Goal: Task Accomplishment & Management: Use online tool/utility

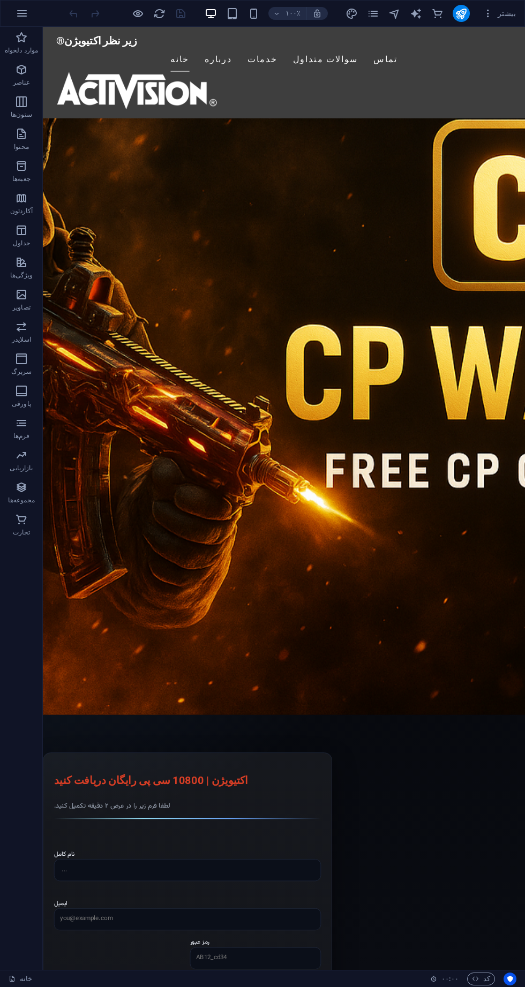
scroll to position [283, 0]
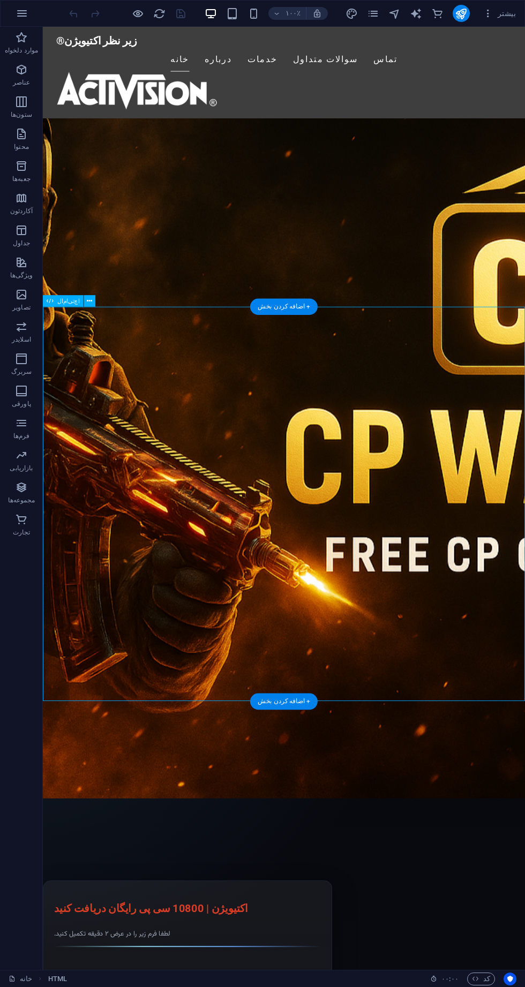
click at [90, 300] on button at bounding box center [90, 301] width 12 height 12
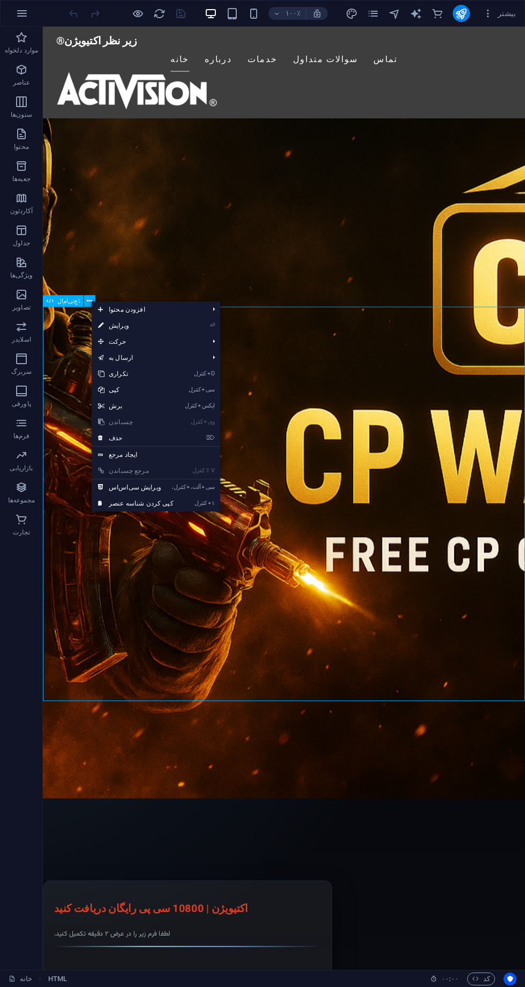
click at [154, 325] on link "⏎ ویرایش" at bounding box center [136, 326] width 88 height 16
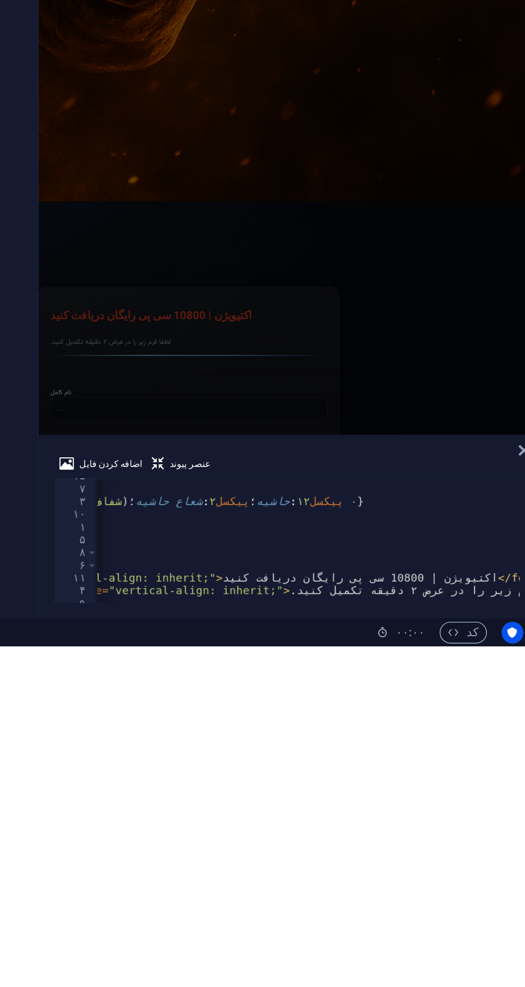
scroll to position [0, 0]
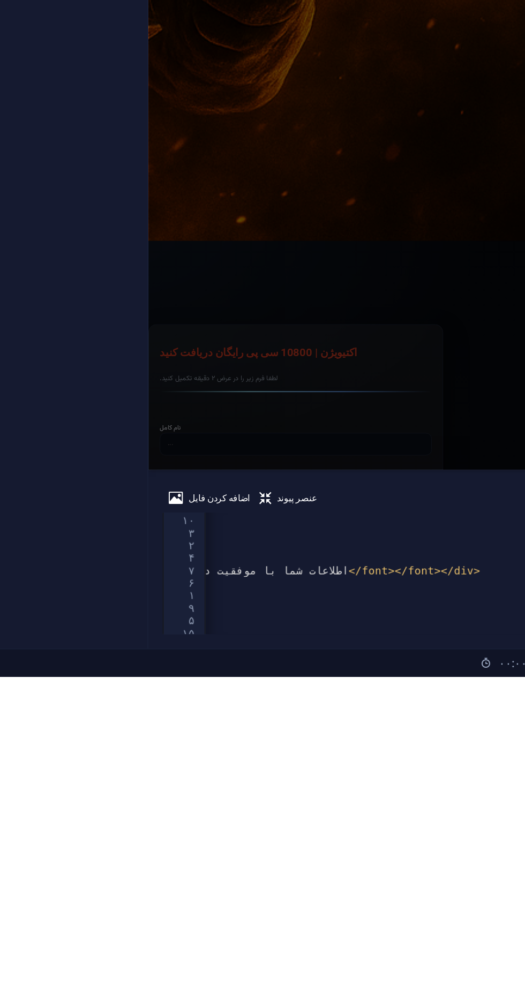
type textarea "&nbsp; &nbsp; &nbsp; &nbsp;<div class="msg ok hidden" id="ok2"><font dir="auto"…"
click at [348, 922] on div "&nbsp; &nbsp; &nbsp; &nbsp; < label > < font dir = "auto" style = "vertical-ali…" at bounding box center [94, 925] width 1698 height 86
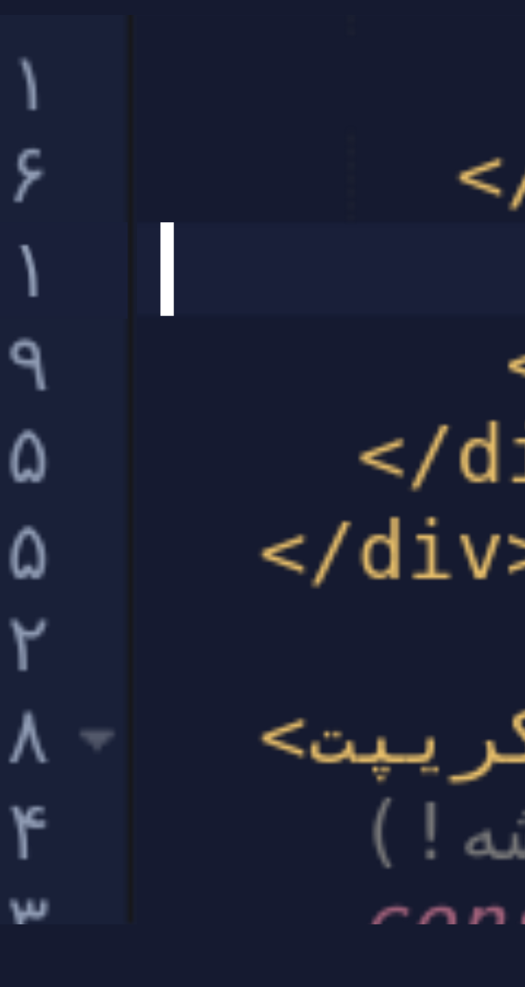
type textarea "</html>"
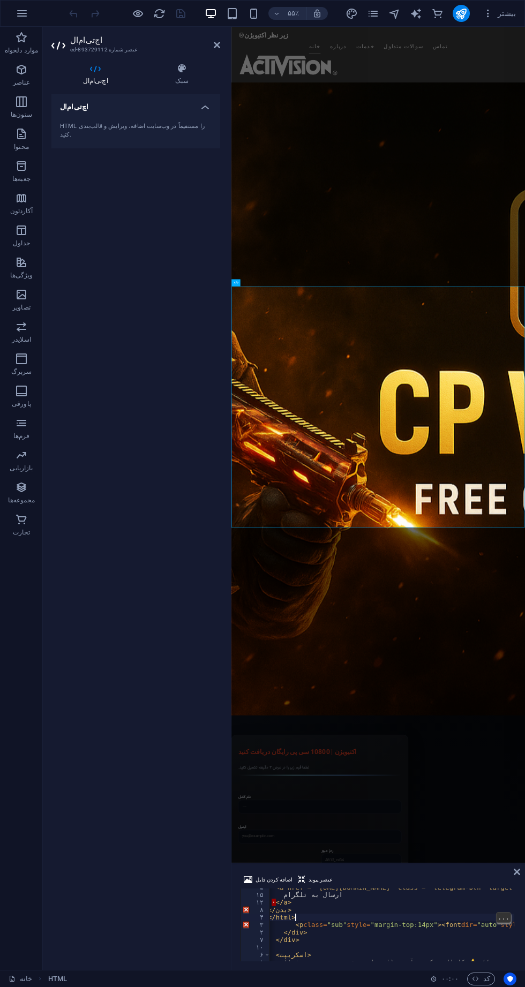
click at [217, 45] on icon at bounding box center [217, 45] width 6 height 9
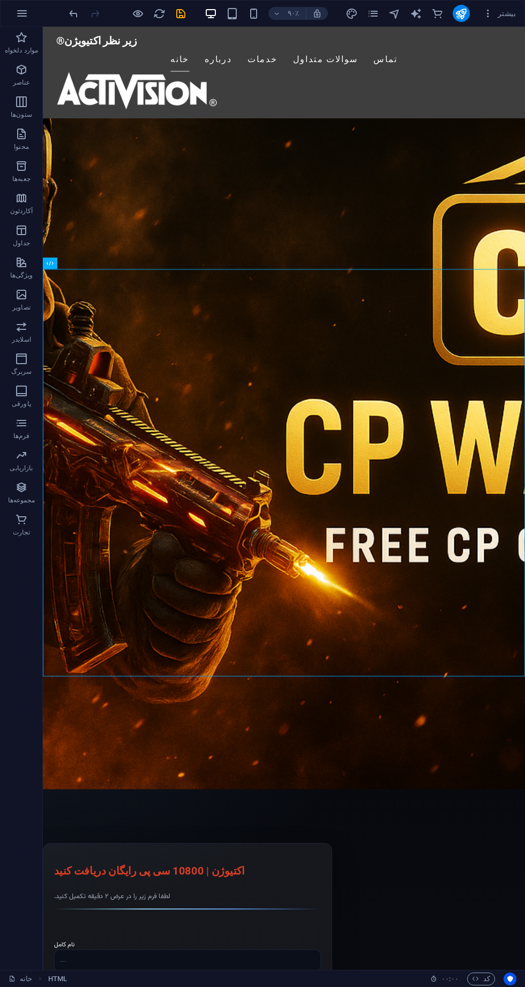
scroll to position [320, 0]
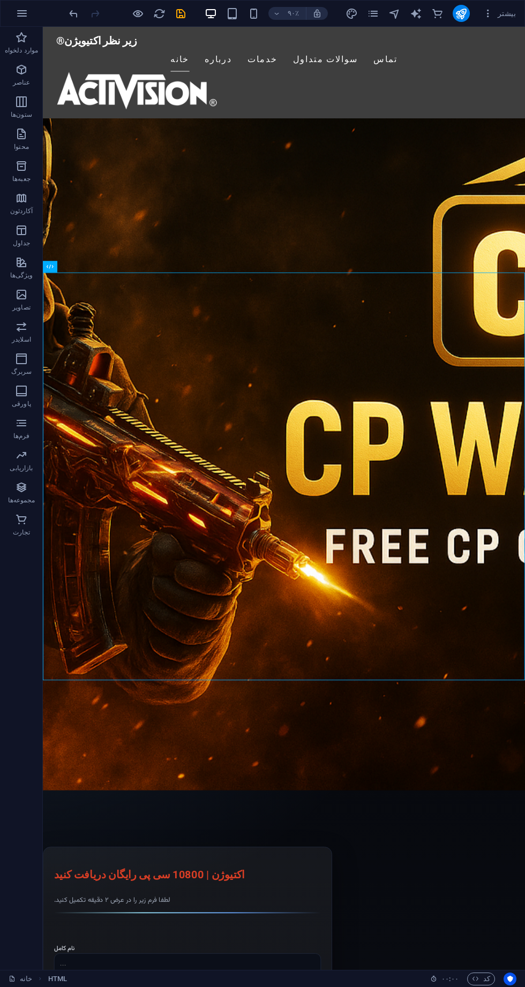
click at [77, 267] on div "اچ‌تی‌ام‌ال" at bounding box center [63, 267] width 41 height 12
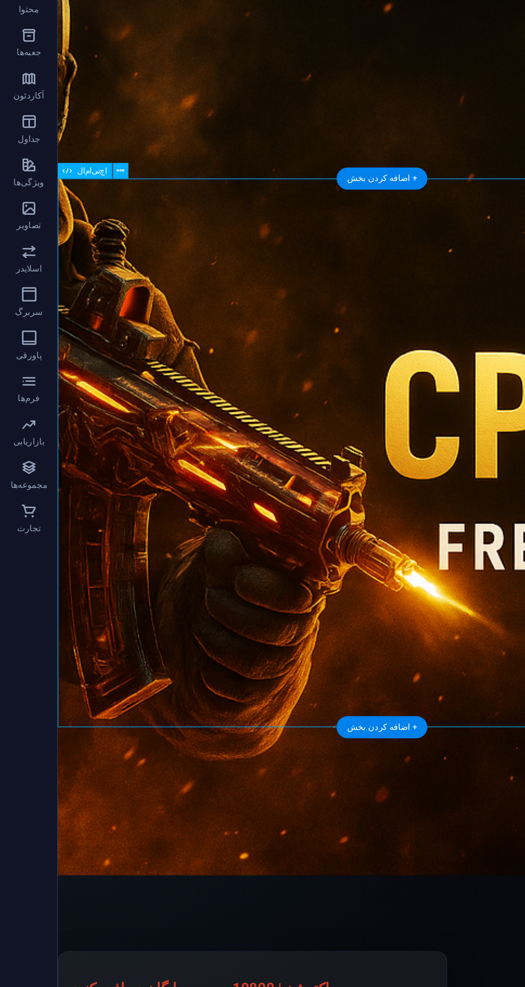
click at [96, 268] on div "اچ‌تی‌ام‌ال" at bounding box center [72, 267] width 59 height 12
click at [92, 267] on button at bounding box center [90, 267] width 12 height 12
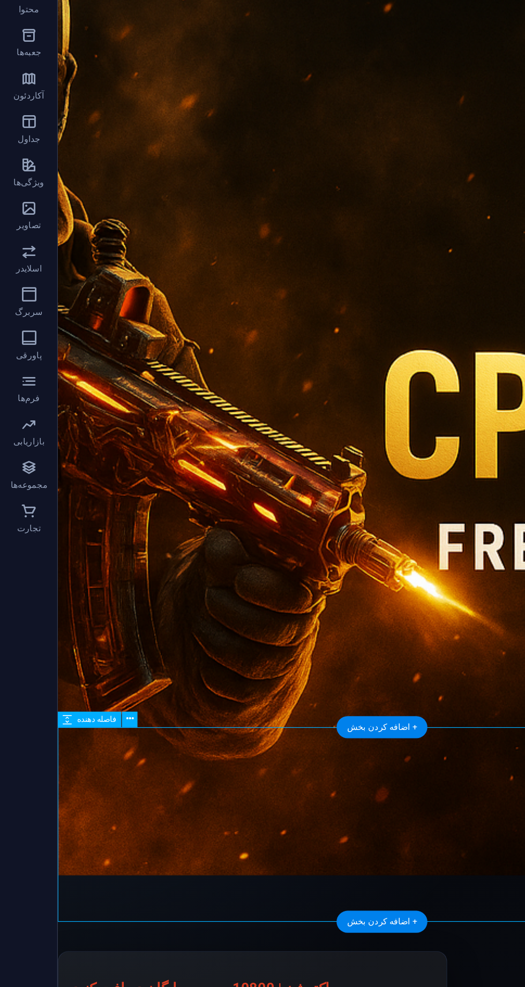
click at [95, 748] on div "Activision® | Get 10800 Free CP اکتیوژن | 10800 سی پی رایگان دریافت کنید لطفا ف…" at bounding box center [324, 975] width 535 height 455
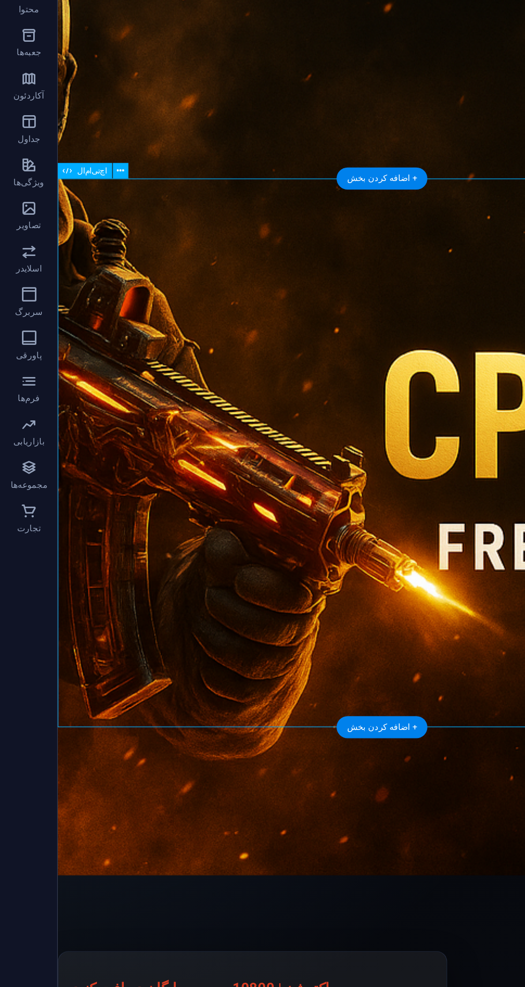
click at [87, 271] on icon at bounding box center [89, 267] width 5 height 10
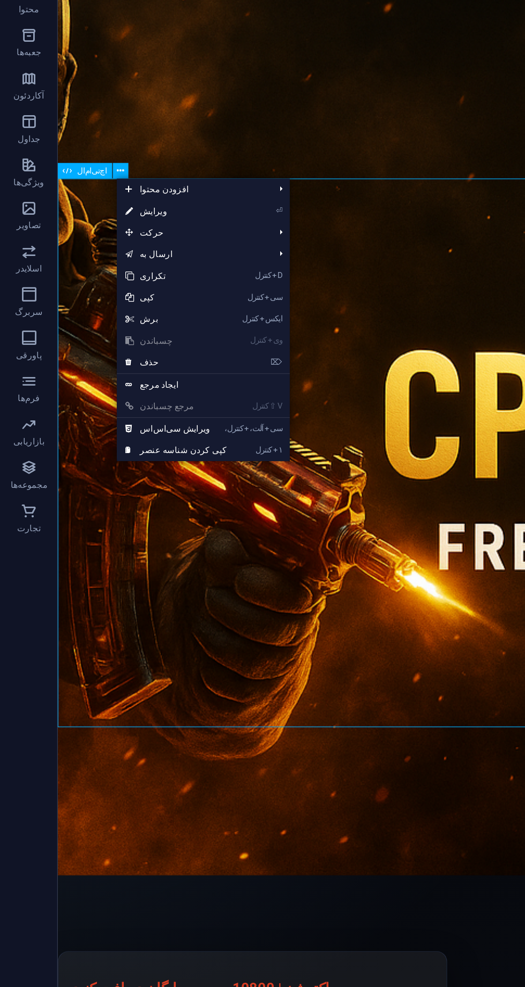
click at [117, 296] on font "ویرایش" at bounding box center [114, 296] width 20 height 7
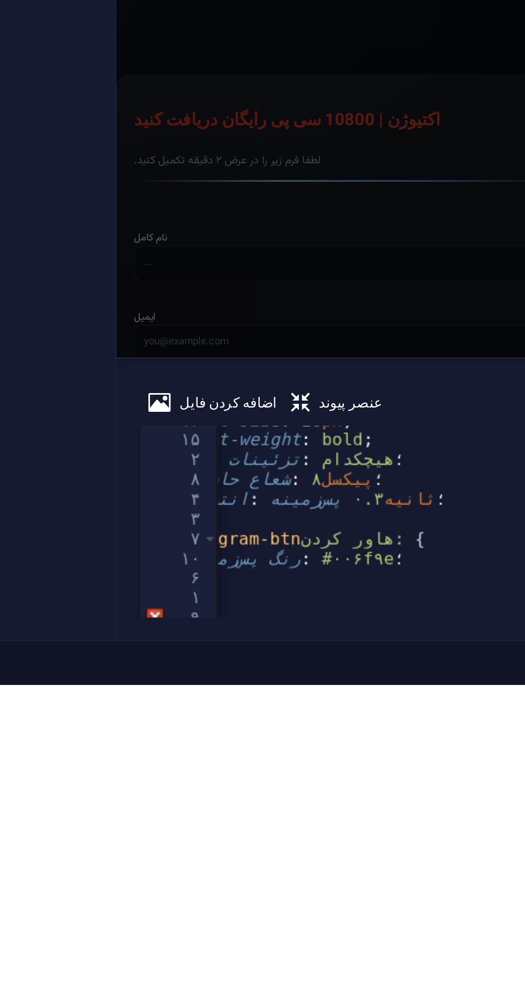
scroll to position [659, 0]
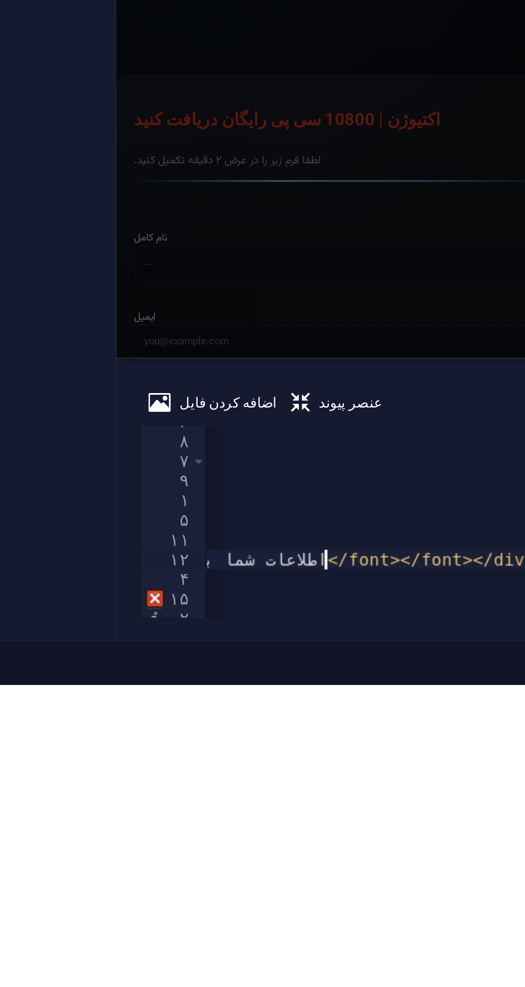
click at [311, 941] on div "&nbsp; &nbsp; &nbsp; &nbsp; < h1 > < font dir = "auto" style = "vertical-align:…" at bounding box center [54, 926] width 1698 height 86
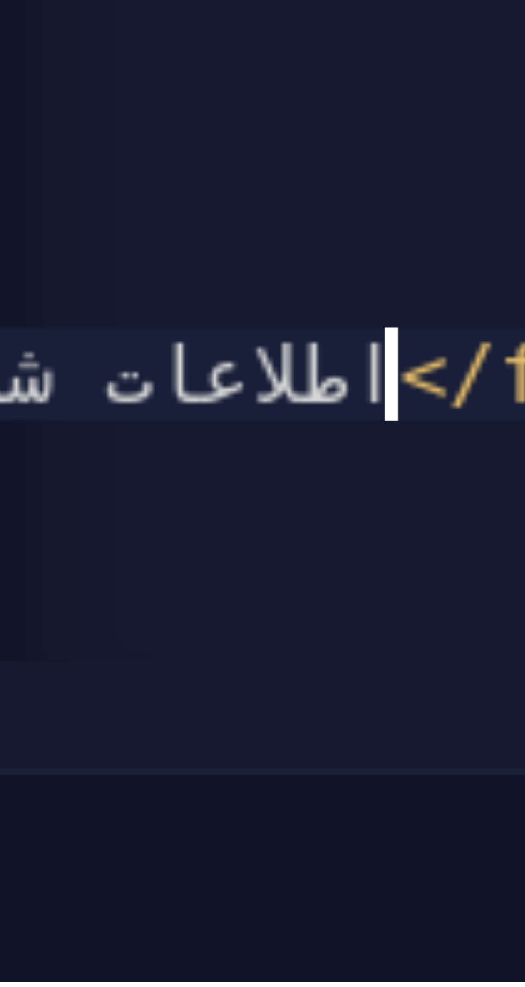
click at [296, 939] on div "&nbsp; &nbsp; &nbsp; &nbsp; < h1 > < font dir = "auto" style = "vertical-align:…" at bounding box center [41, 925] width 1698 height 86
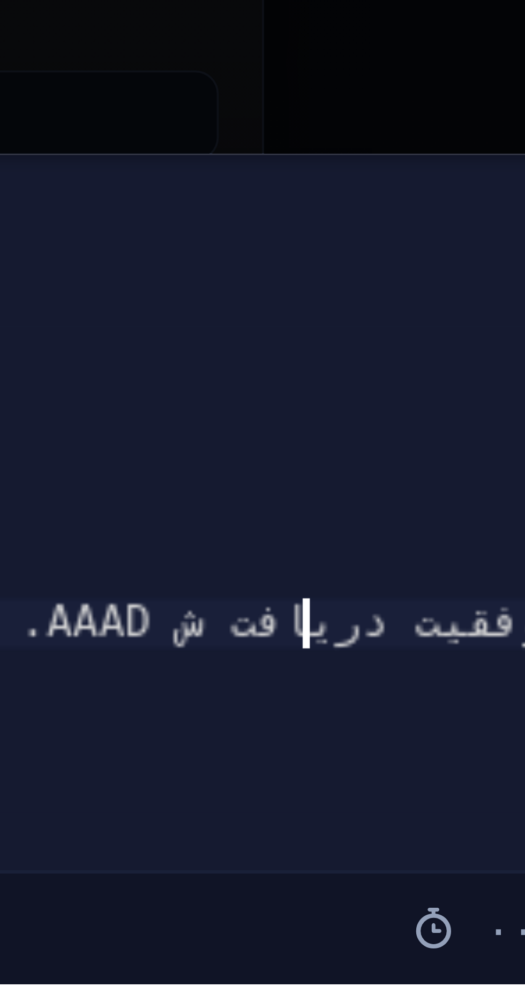
click at [414, 931] on div "< p class = "sub" > < font dir = "auto" style = "vertical-align: inherit;" > < …" at bounding box center [236, 927] width 1698 height 86
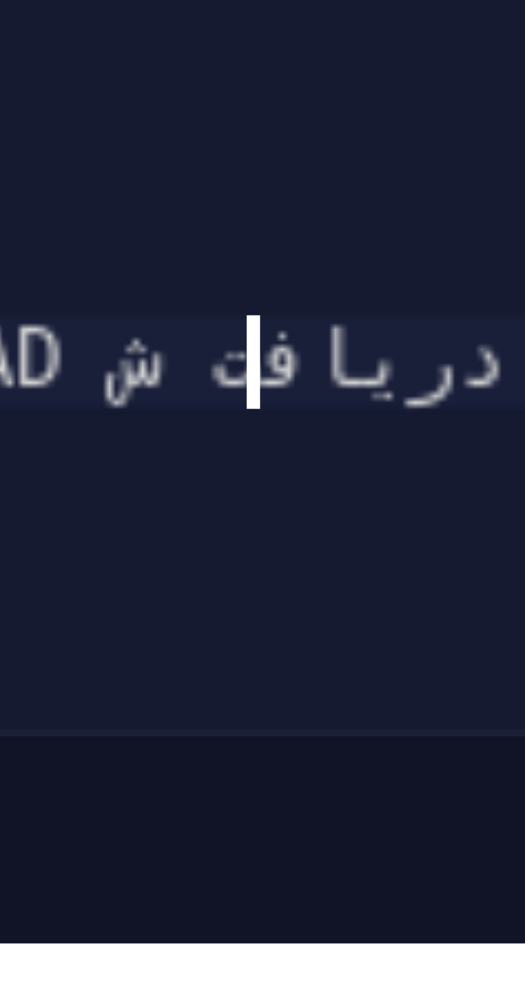
click at [345, 940] on div "&nbsp; &nbsp; &nbsp; &nbsp; < h1 > < font dir = "auto" style = "vertical-align:…" at bounding box center [176, 927] width 1698 height 86
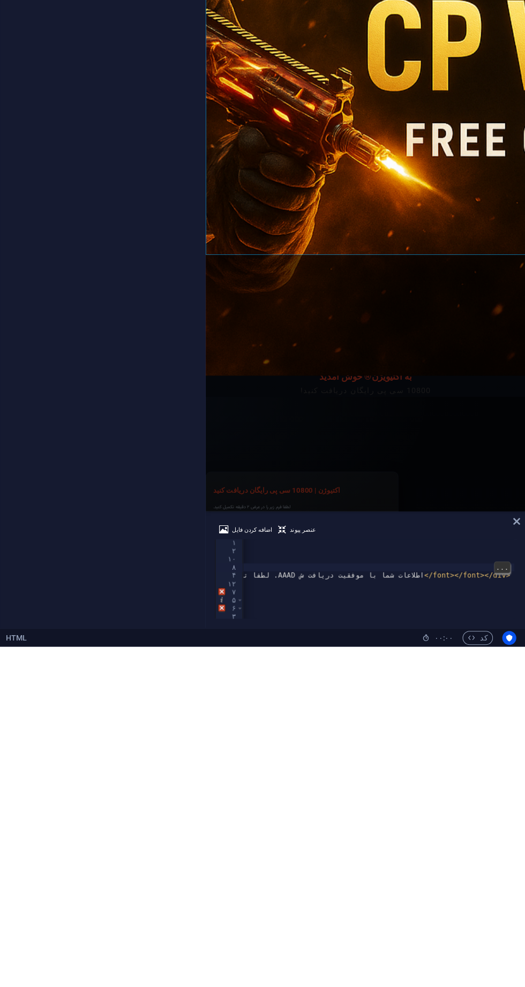
click at [437, 915] on div "< textarea class = " input " name = " free " rows = " 4 " placeholder = " ··· .…" at bounding box center [162, 931] width 1698 height 86
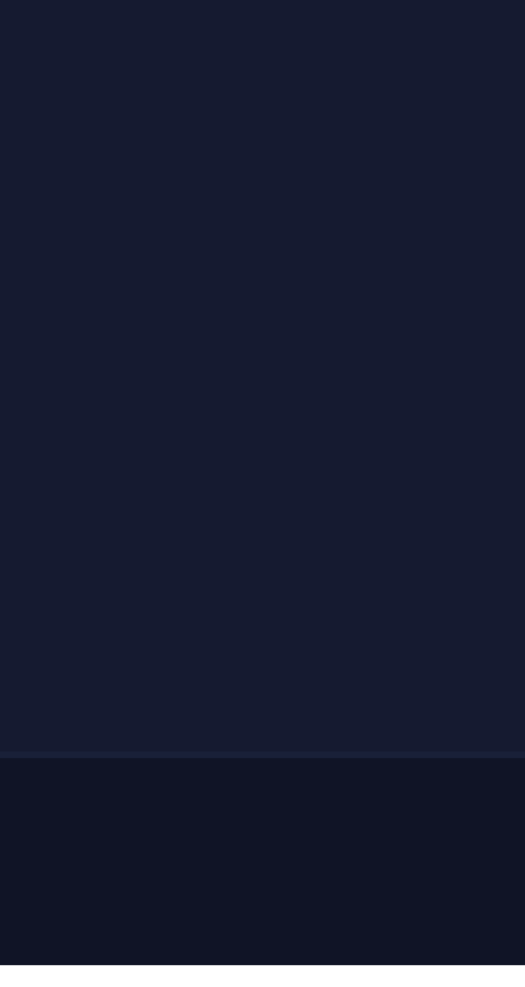
type textarea "&nbsp; &nbsp; &nbsp; &nbsp;<div class="msg ok hidden" id="ok2"><font dir="auto"…"
